Goal: Task Accomplishment & Management: Use online tool/utility

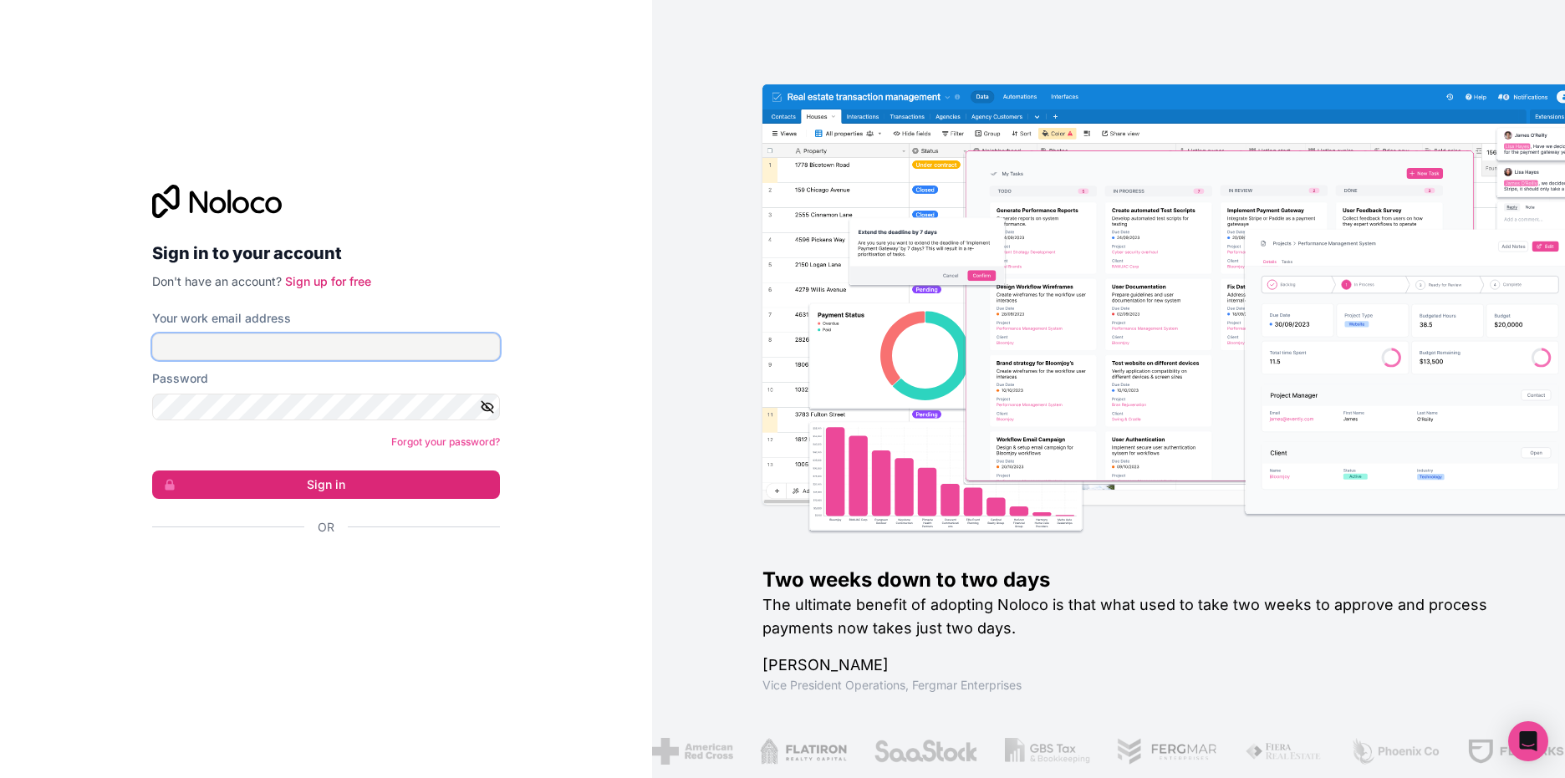
click at [449, 344] on input "Your work email address" at bounding box center [326, 347] width 348 height 27
click at [411, 358] on input "Your work email address" at bounding box center [326, 347] width 348 height 27
click at [384, 355] on input "Your work email address" at bounding box center [326, 347] width 348 height 27
type input "**********"
click at [152, 471] on button "Sign in" at bounding box center [326, 485] width 348 height 28
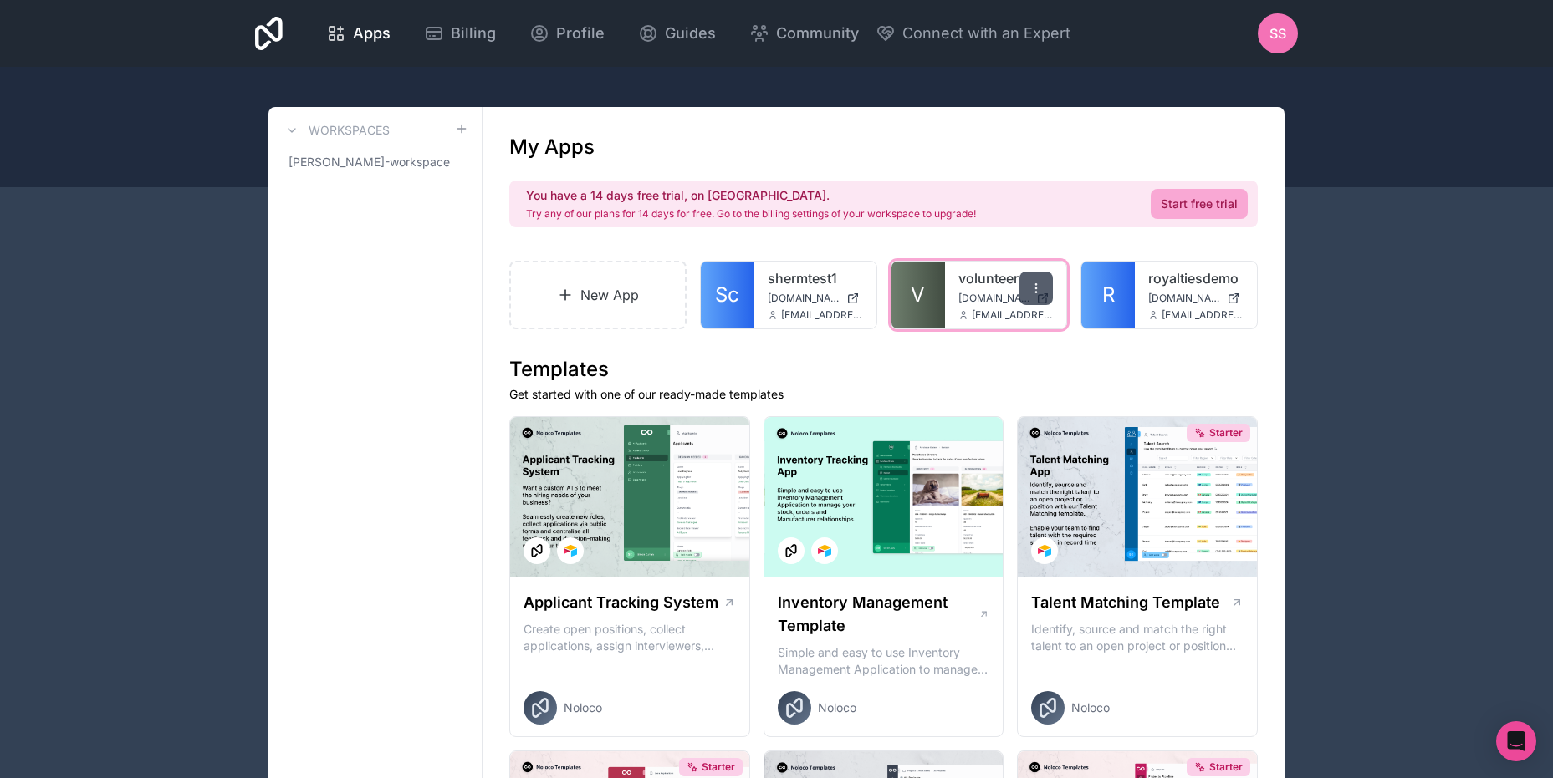
click at [1036, 288] on icon at bounding box center [1036, 288] width 1 height 1
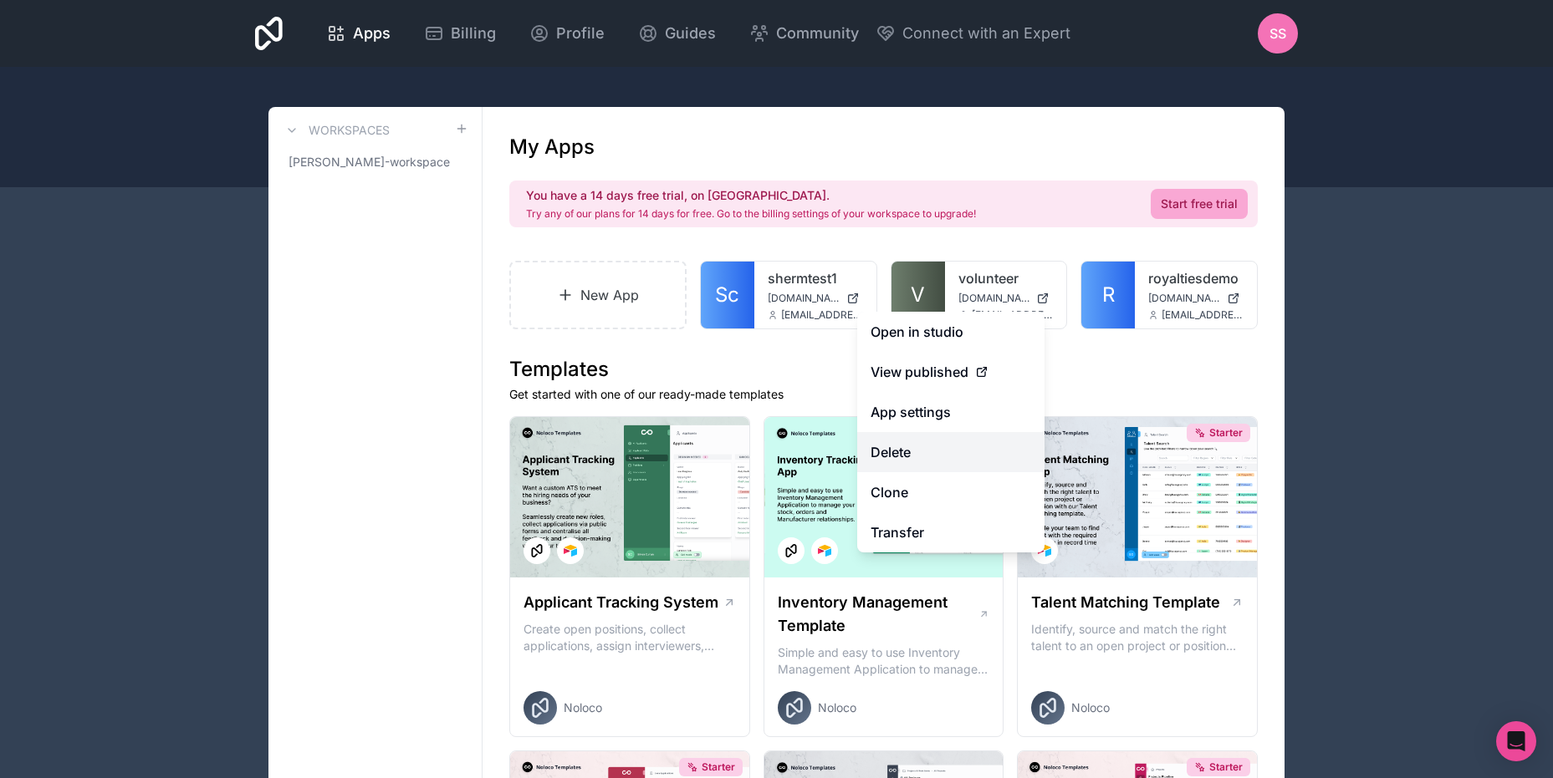
click at [931, 453] on button "Delete" at bounding box center [950, 452] width 187 height 40
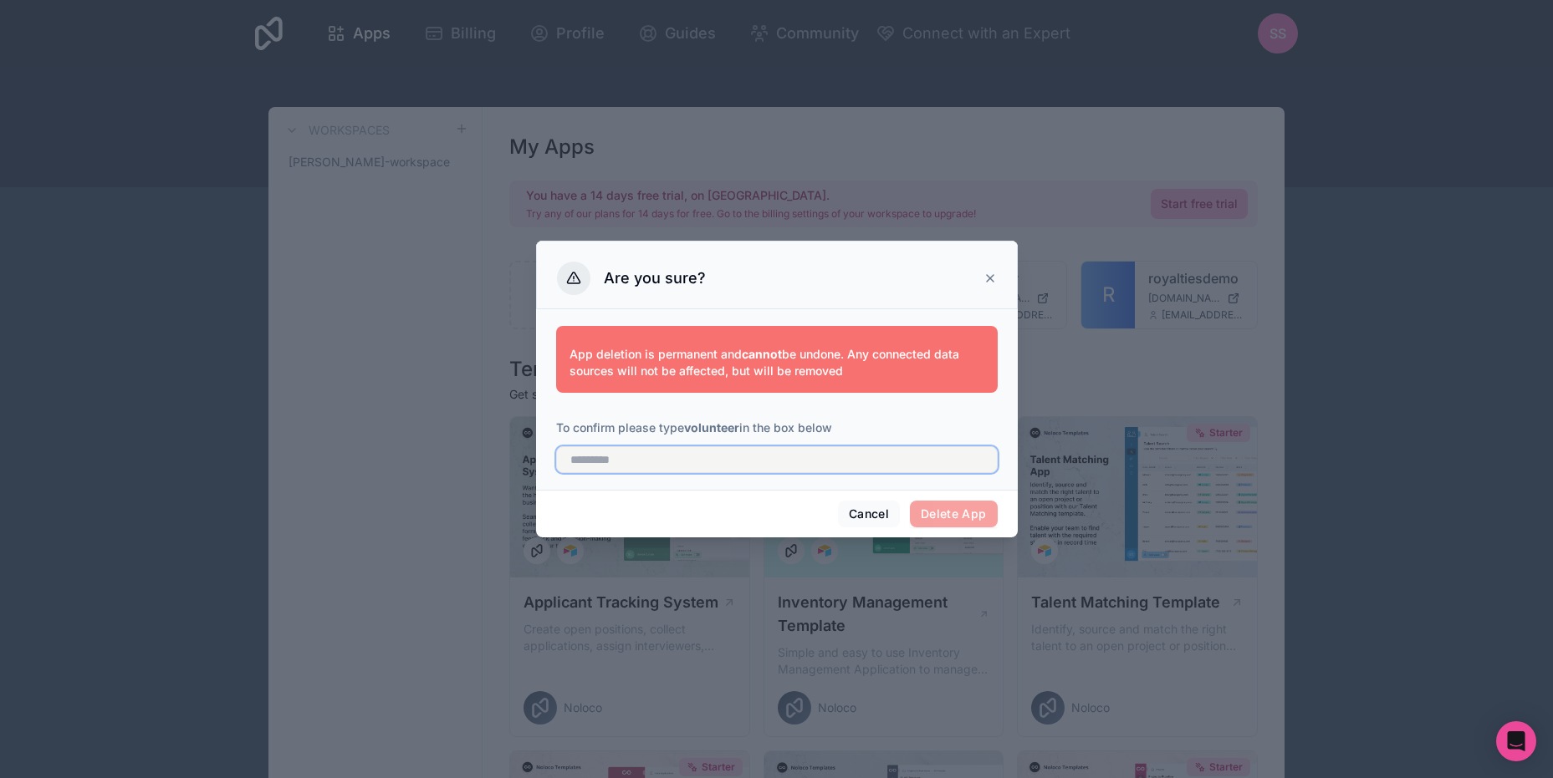
click at [727, 459] on input "text" at bounding box center [776, 459] width 441 height 27
type input "*********"
click at [971, 511] on button "Delete App" at bounding box center [954, 514] width 88 height 27
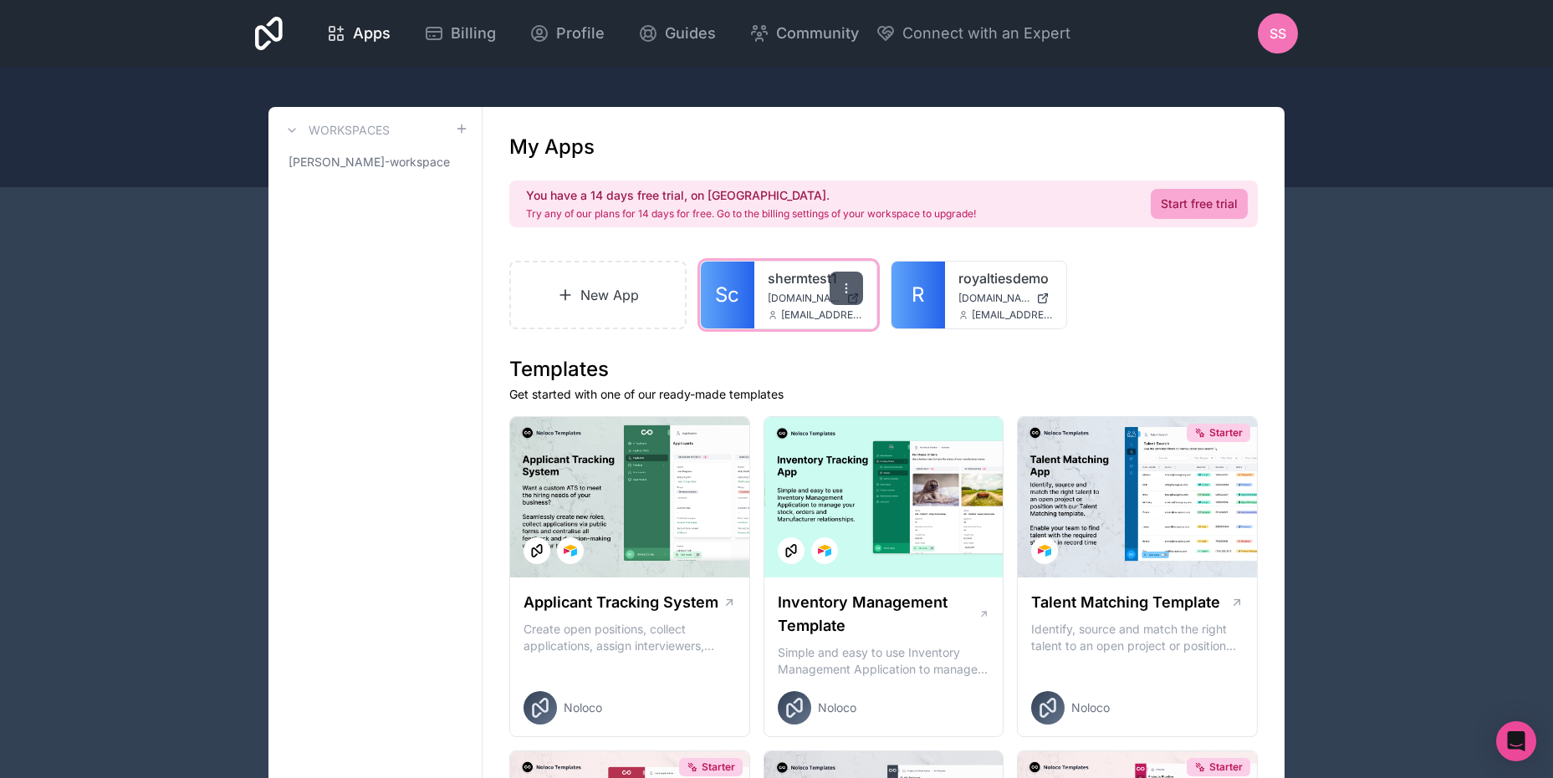
click at [850, 289] on icon at bounding box center [845, 288] width 13 height 13
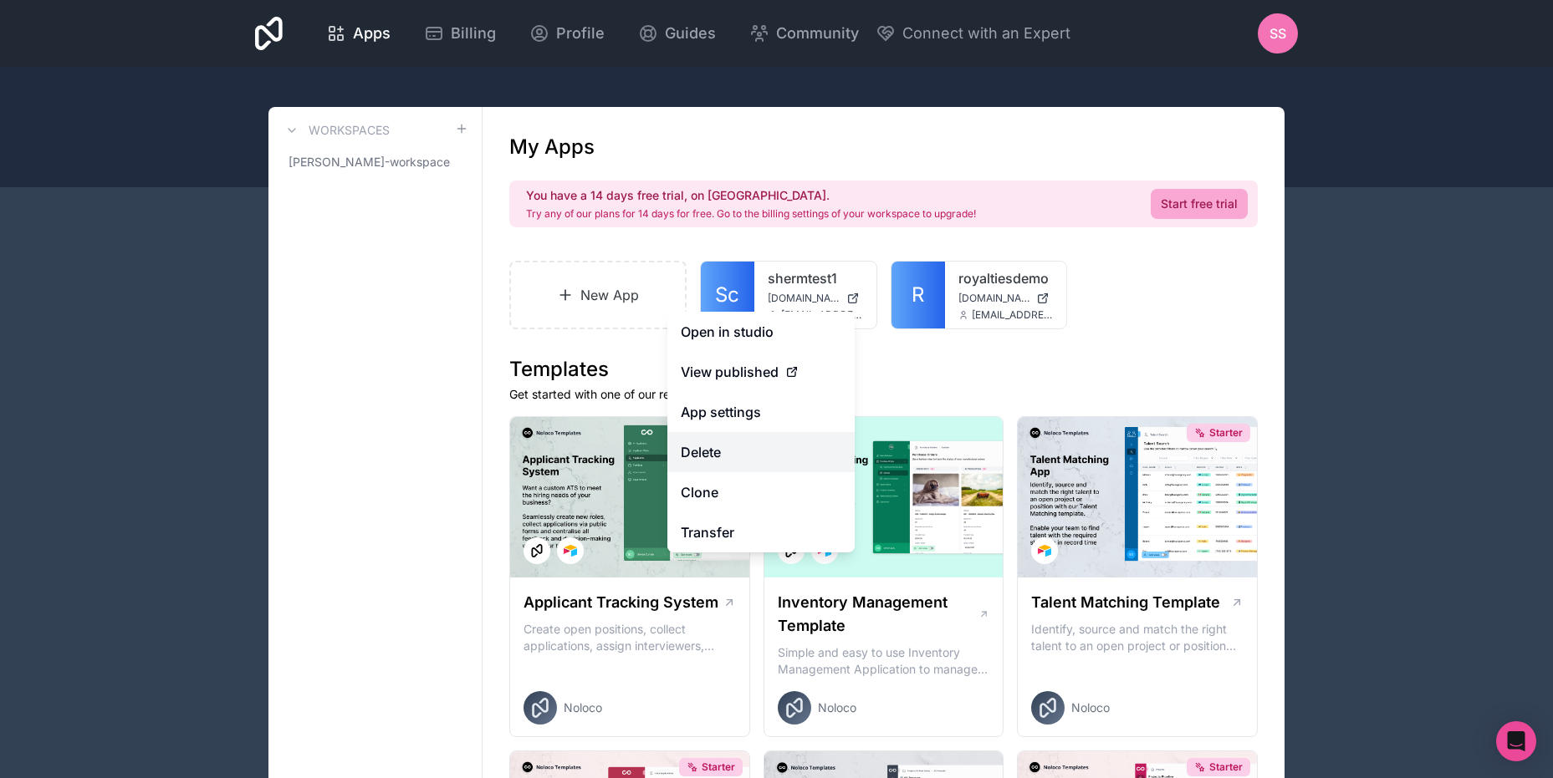
click at [727, 454] on button "Delete" at bounding box center [760, 452] width 187 height 40
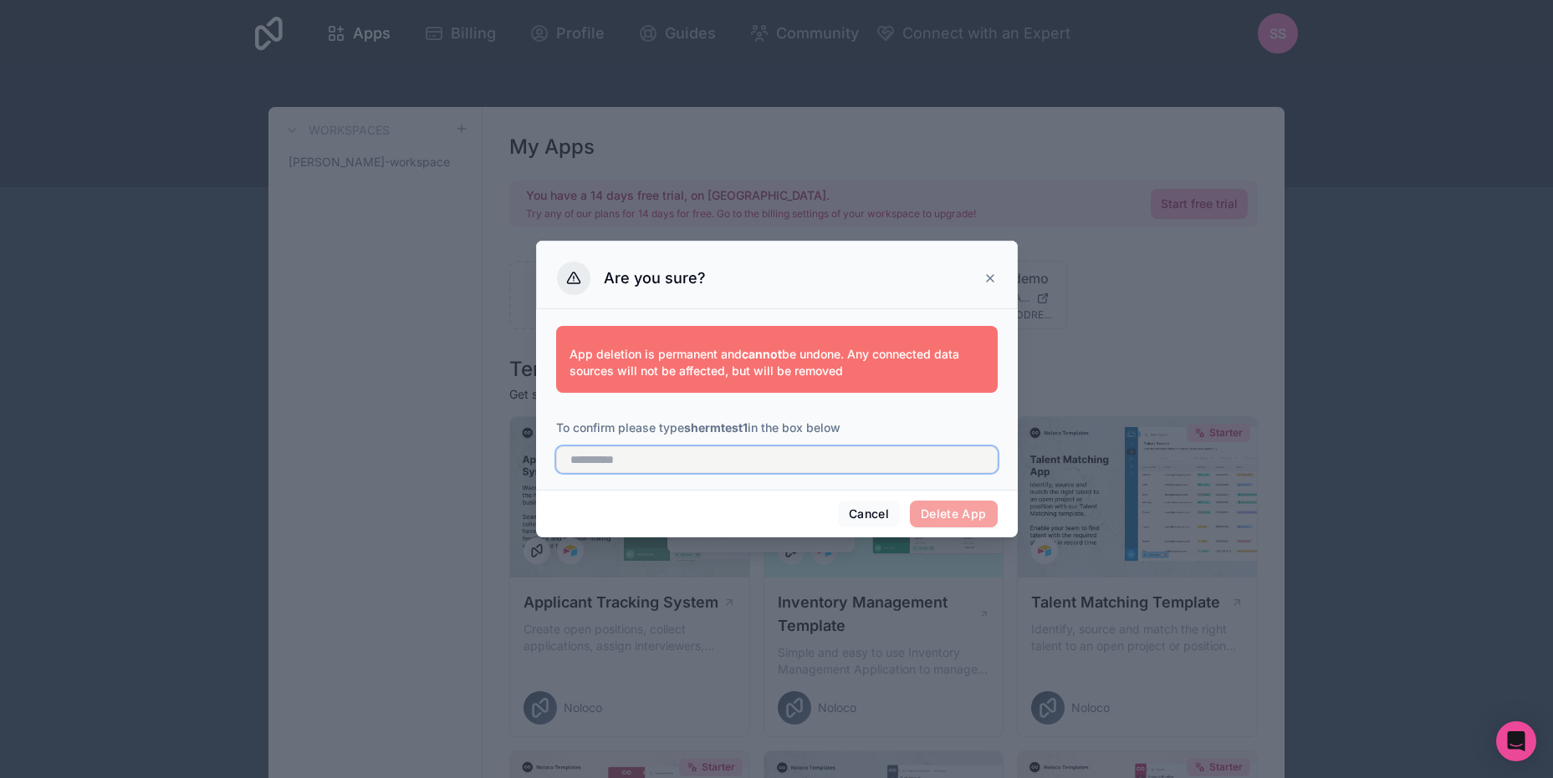
click at [741, 460] on input "text" at bounding box center [776, 459] width 441 height 27
type input "**********"
click at [966, 502] on button "Delete App" at bounding box center [954, 514] width 88 height 27
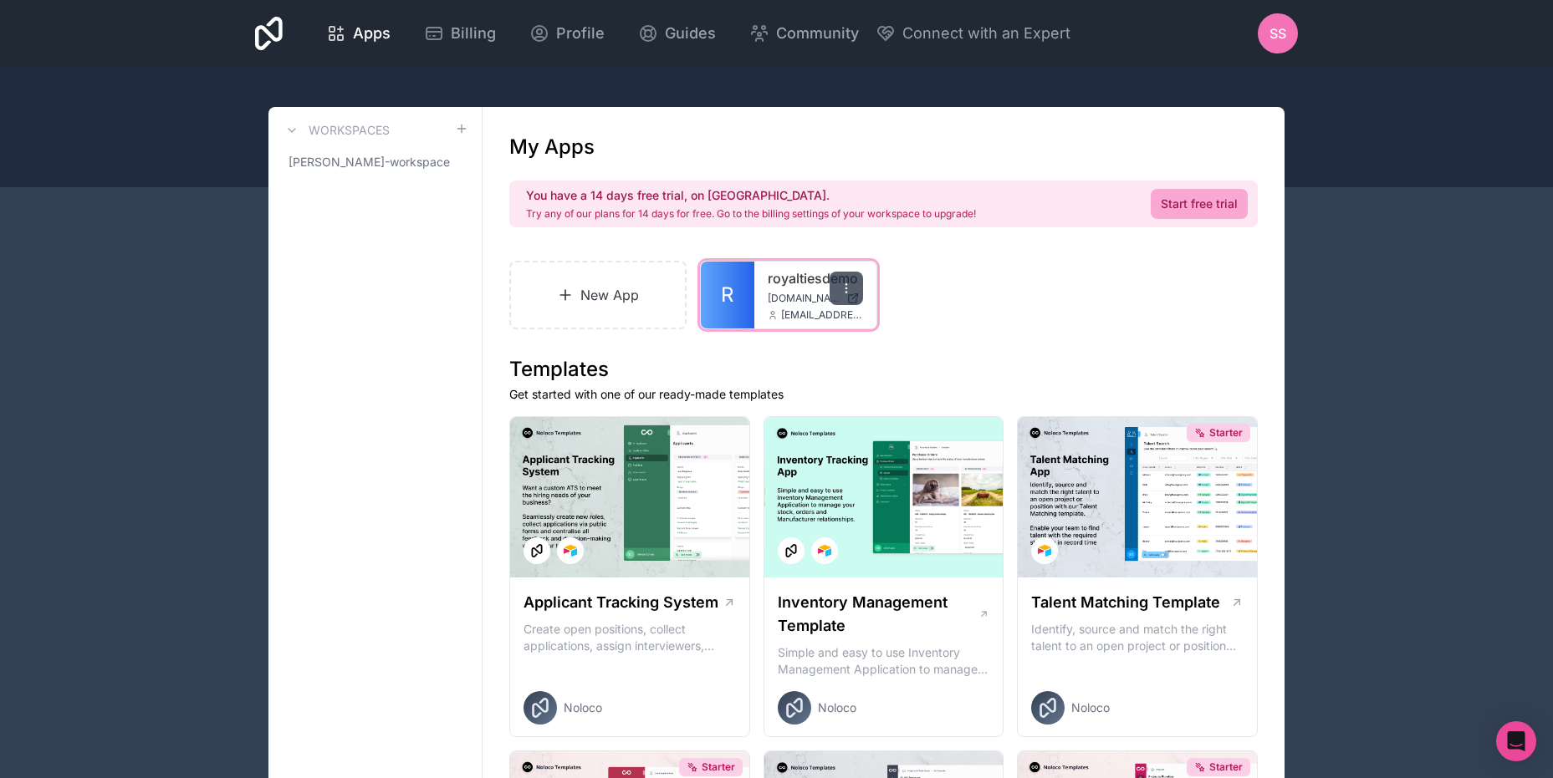
click at [849, 283] on icon at bounding box center [845, 288] width 13 height 13
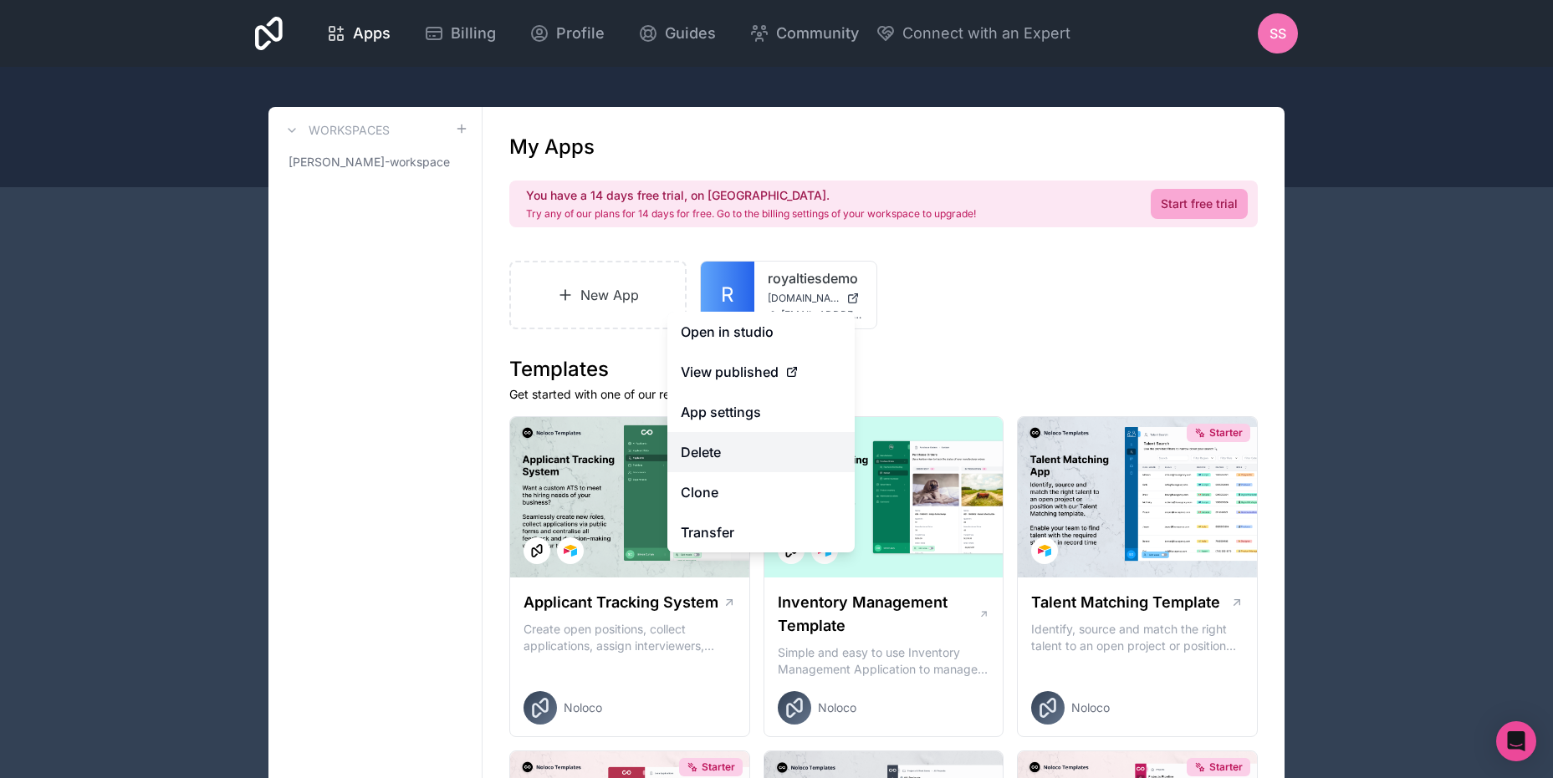
click at [778, 456] on button "Delete" at bounding box center [760, 452] width 187 height 40
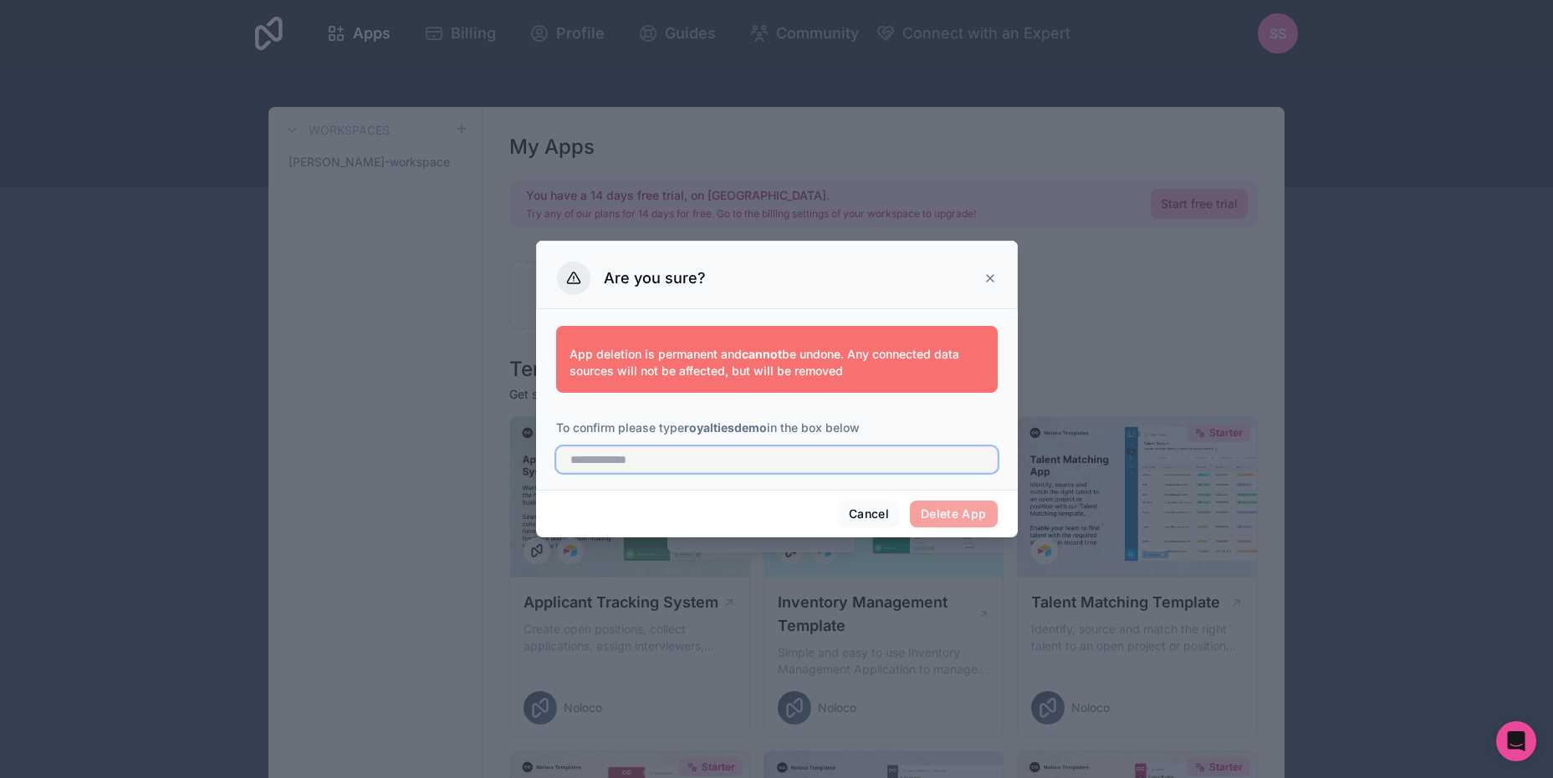
click at [730, 468] on input "text" at bounding box center [776, 459] width 441 height 27
type input "**********"
click at [969, 513] on button "Delete App" at bounding box center [954, 514] width 88 height 27
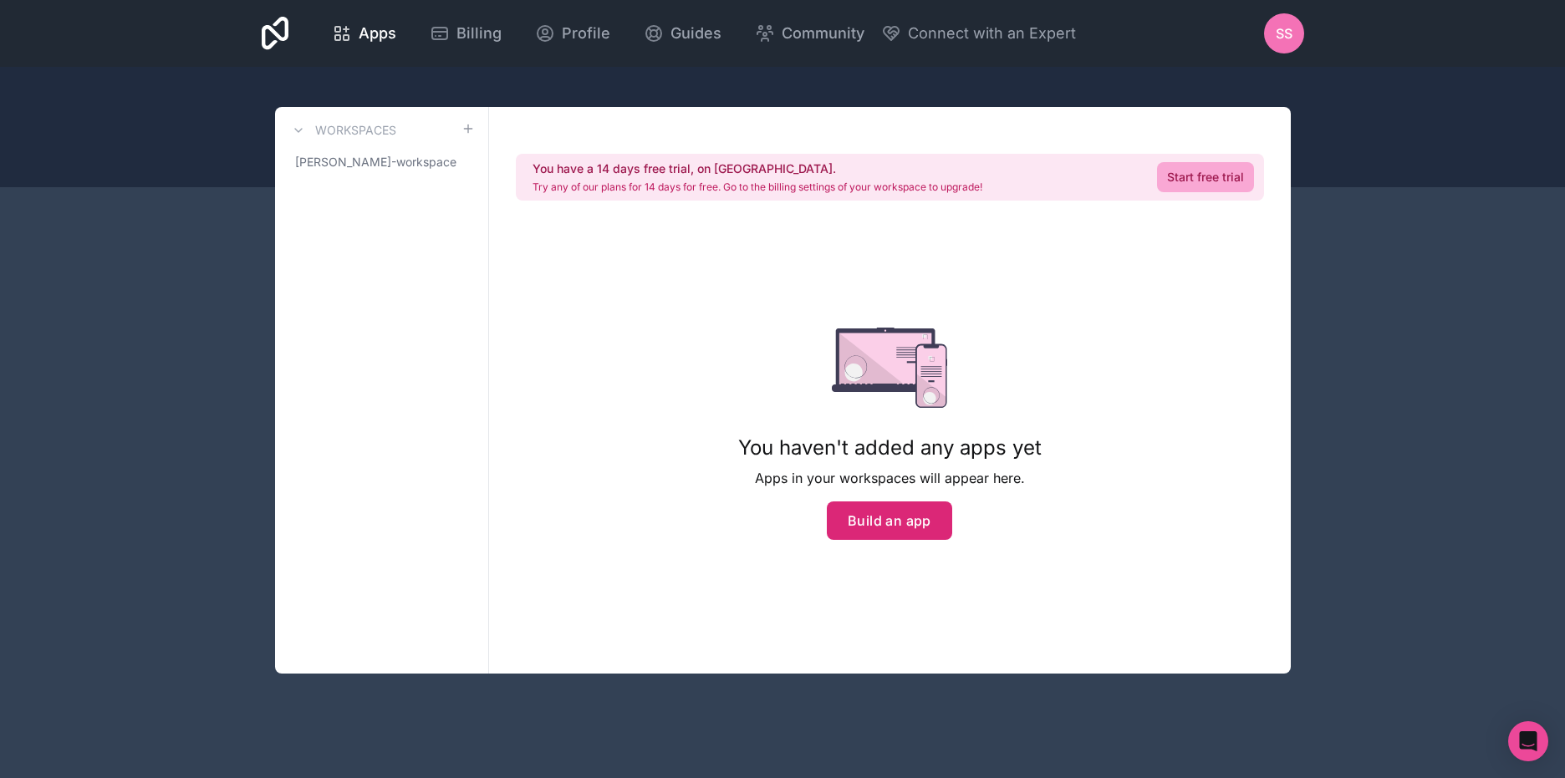
click at [923, 527] on button "Build an app" at bounding box center [889, 521] width 125 height 38
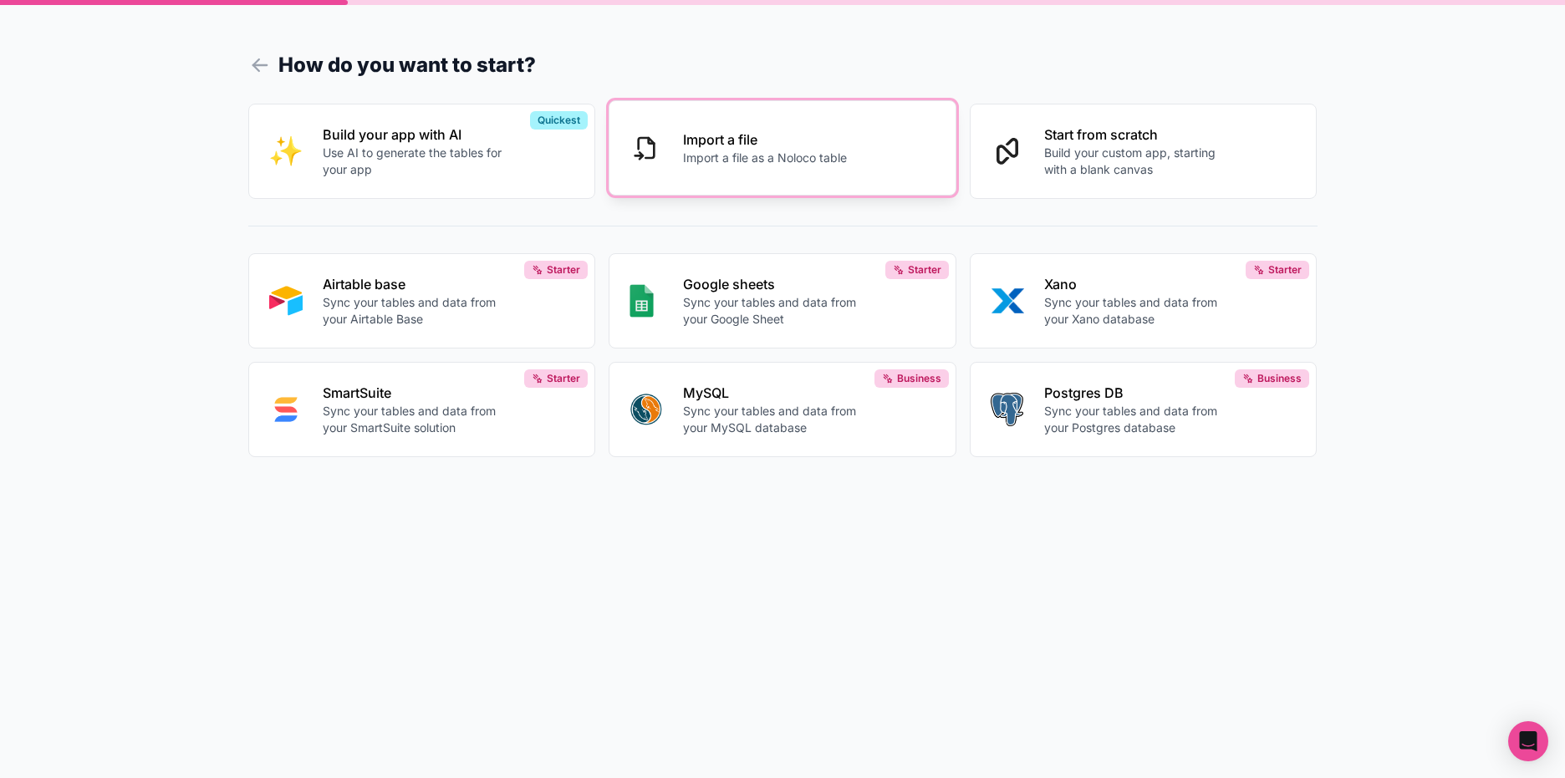
click at [780, 156] on p "Import a file as a Noloco table" at bounding box center [765, 158] width 164 height 17
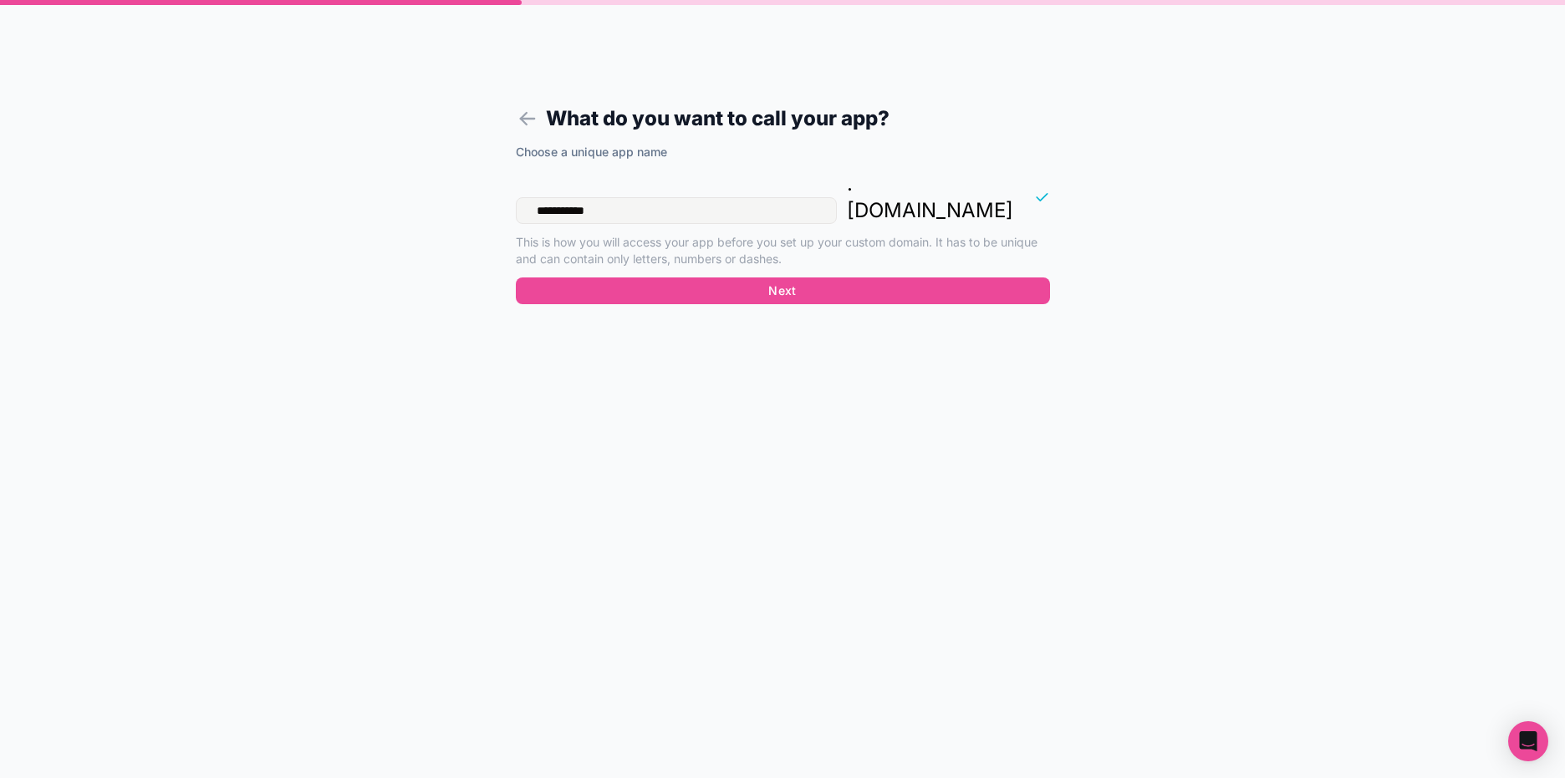
drag, startPoint x: 768, startPoint y: 193, endPoint x: 559, endPoint y: 191, distance: 209.0
click at [559, 197] on input "**********" at bounding box center [676, 210] width 321 height 27
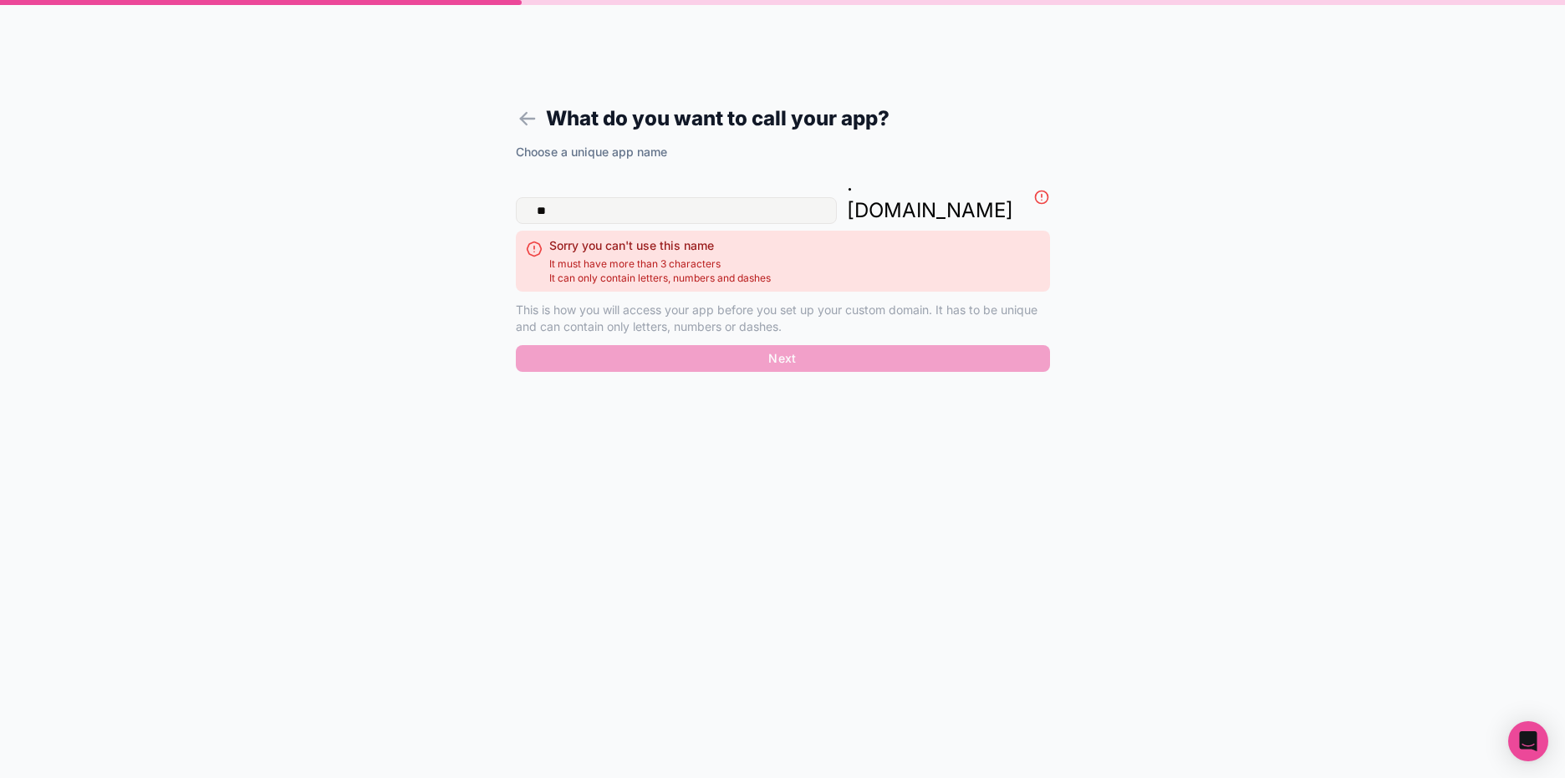
type input "*"
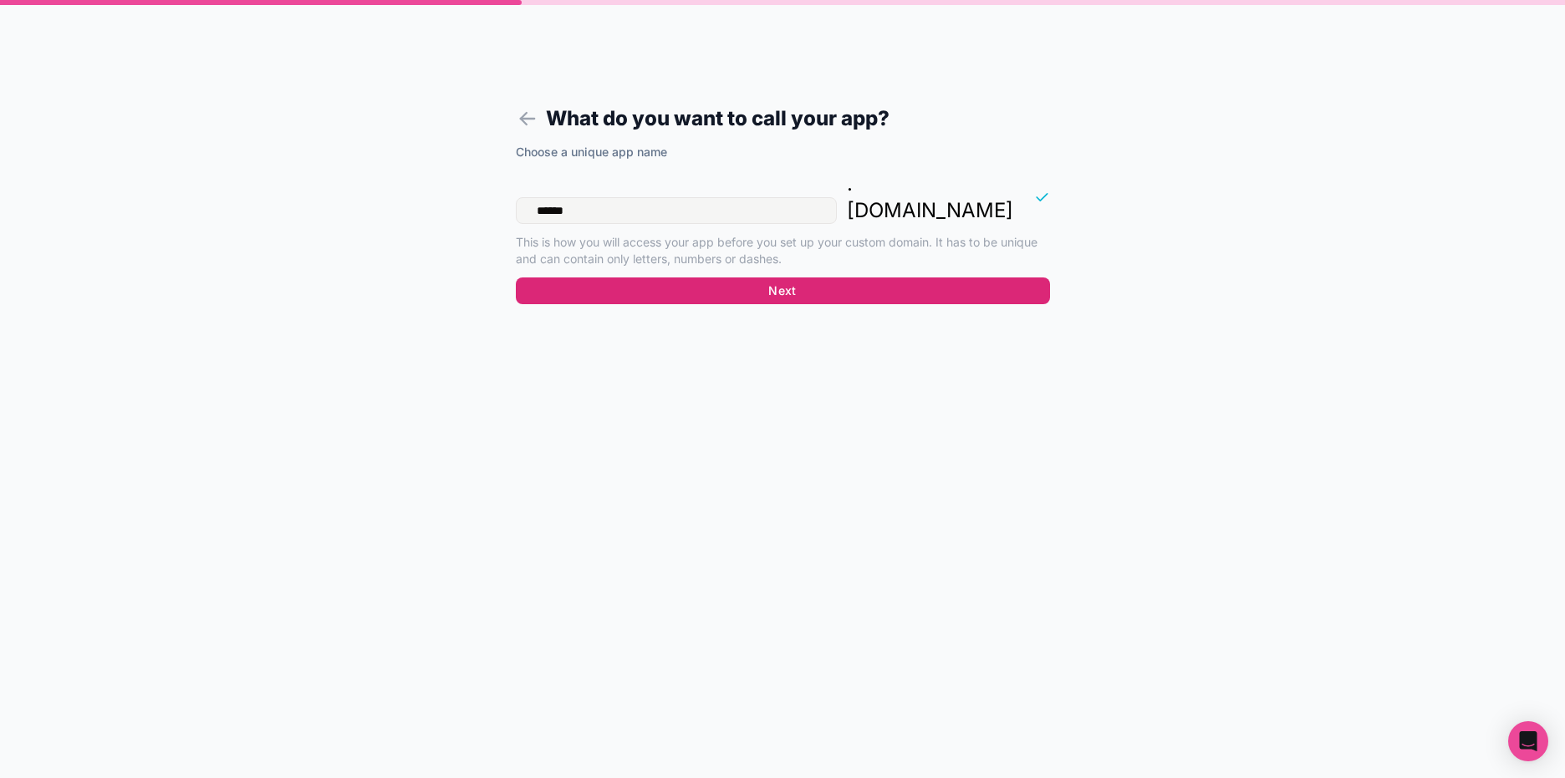
type input "******"
click at [851, 278] on button "Next" at bounding box center [783, 291] width 534 height 27
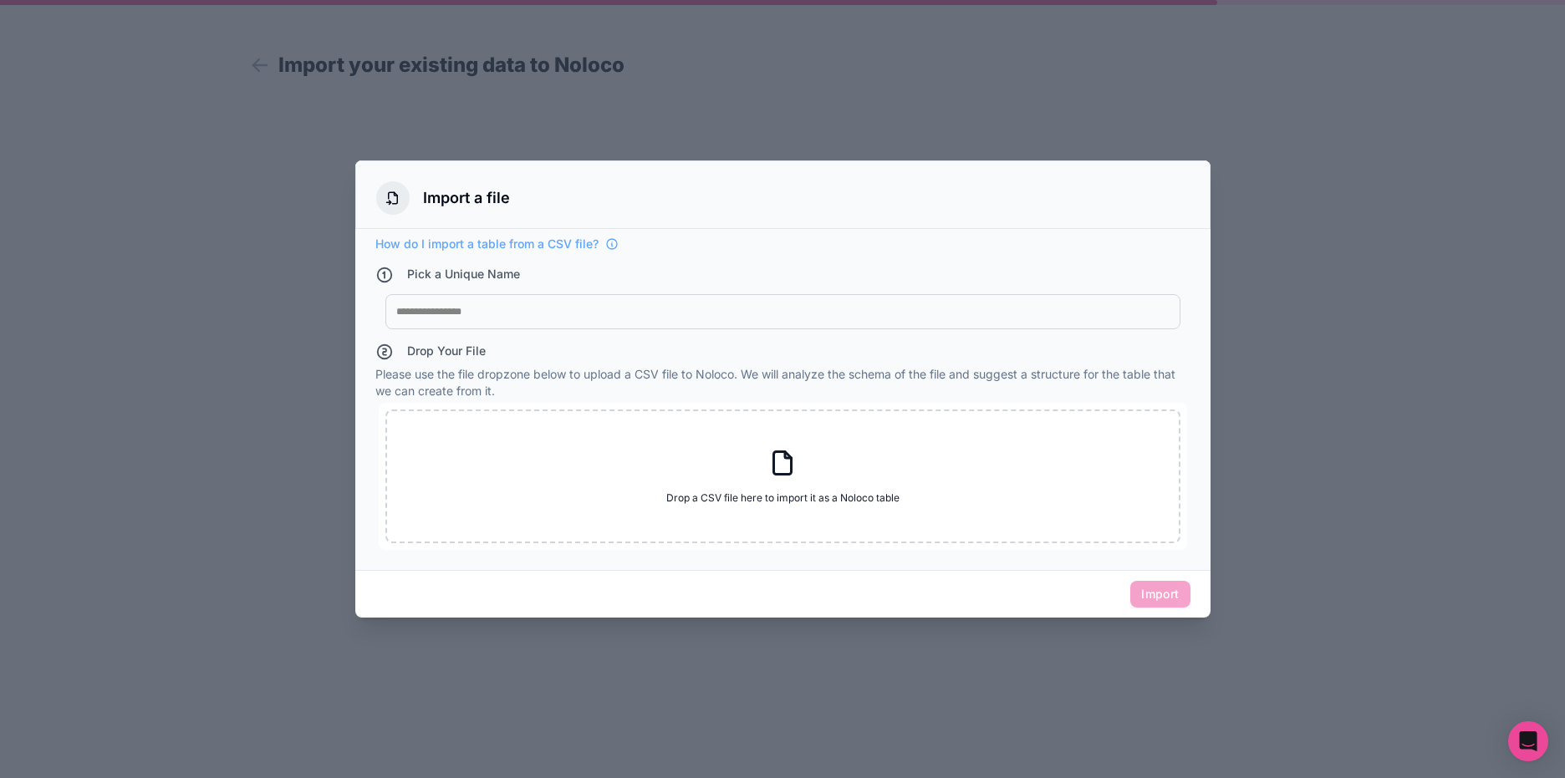
click at [671, 308] on div at bounding box center [782, 311] width 773 height 13
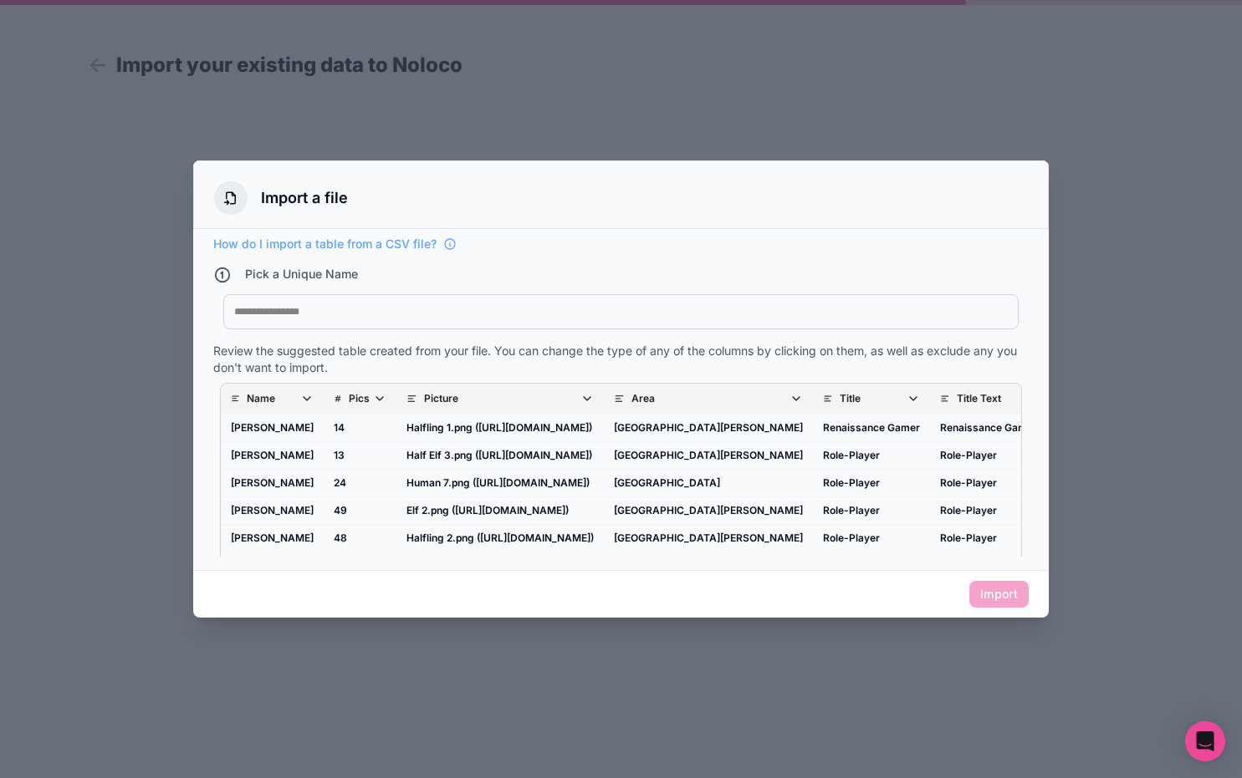
click at [371, 320] on div "My Imported File" at bounding box center [620, 311] width 795 height 35
click at [391, 283] on div "Pick a Unique Name" at bounding box center [620, 277] width 815 height 22
click at [390, 311] on div at bounding box center [620, 311] width 773 height 13
click at [982, 597] on button "Import" at bounding box center [998, 594] width 59 height 27
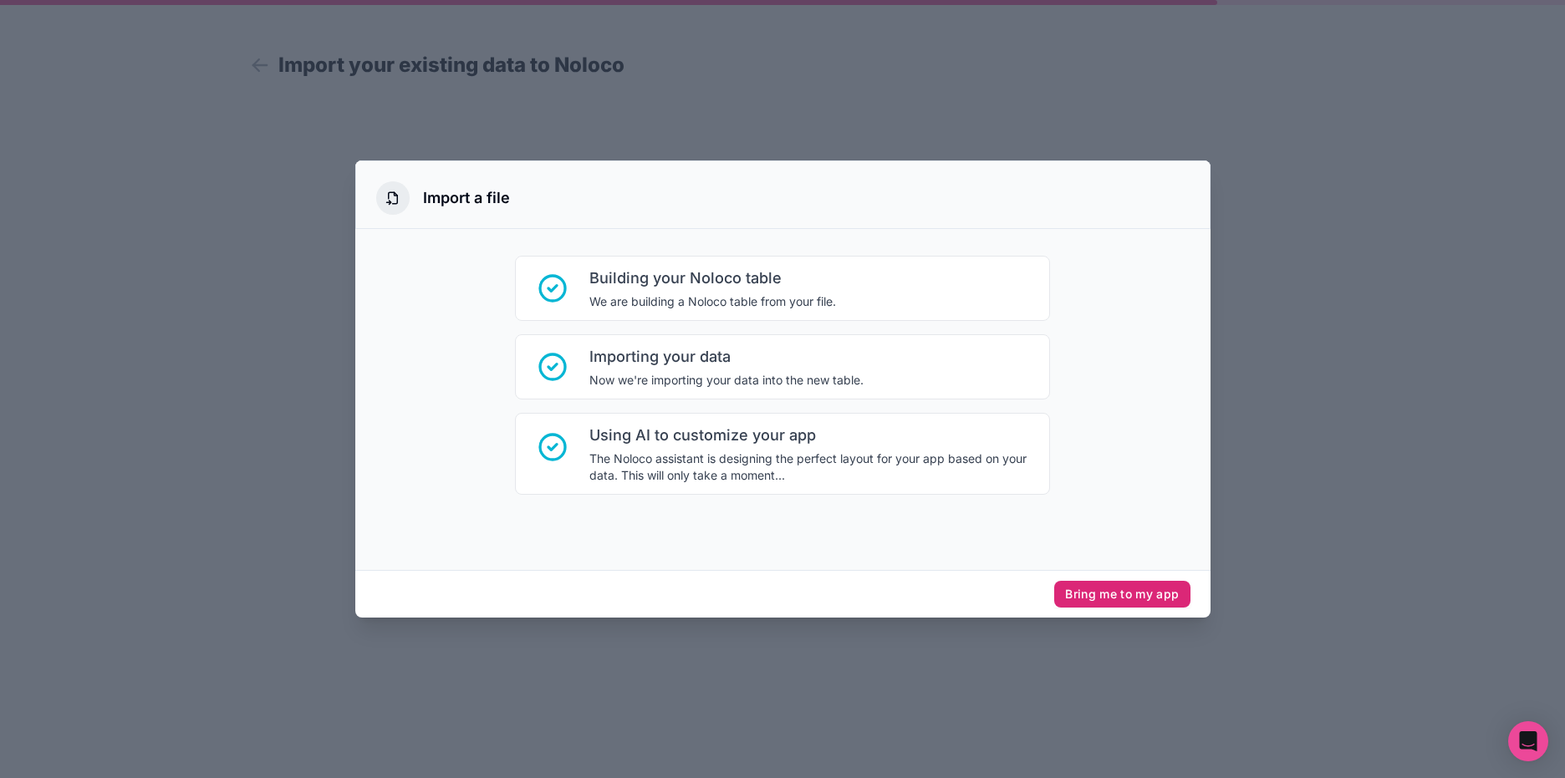
click at [1145, 600] on button "Bring me to my app" at bounding box center [1121, 594] width 135 height 27
